Goal: Check status: Check status

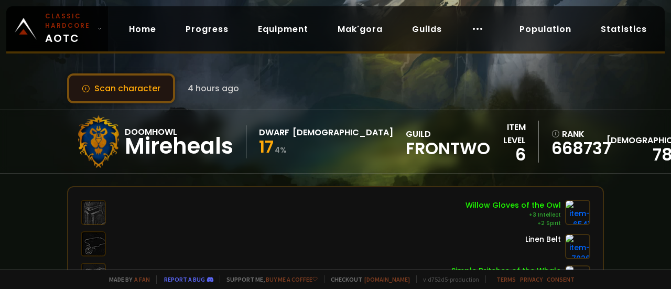
click at [136, 94] on button "Scan character" at bounding box center [121, 88] width 108 height 30
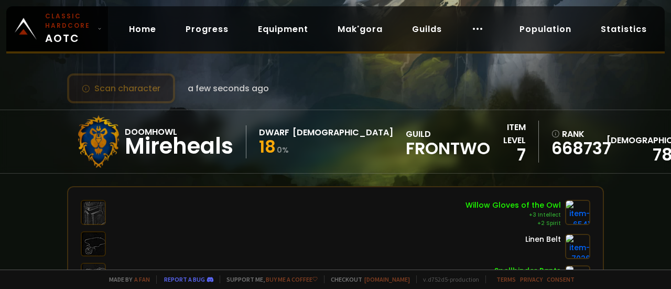
click at [131, 93] on button "Scan character" at bounding box center [121, 88] width 108 height 30
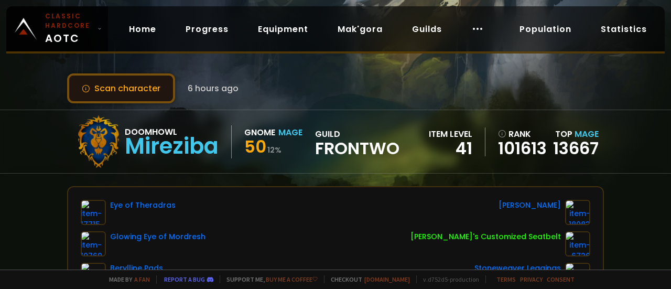
click at [108, 90] on button "Scan character" at bounding box center [121, 88] width 108 height 30
click at [145, 91] on button "Scan character" at bounding box center [121, 88] width 108 height 30
